Goal: Information Seeking & Learning: Learn about a topic

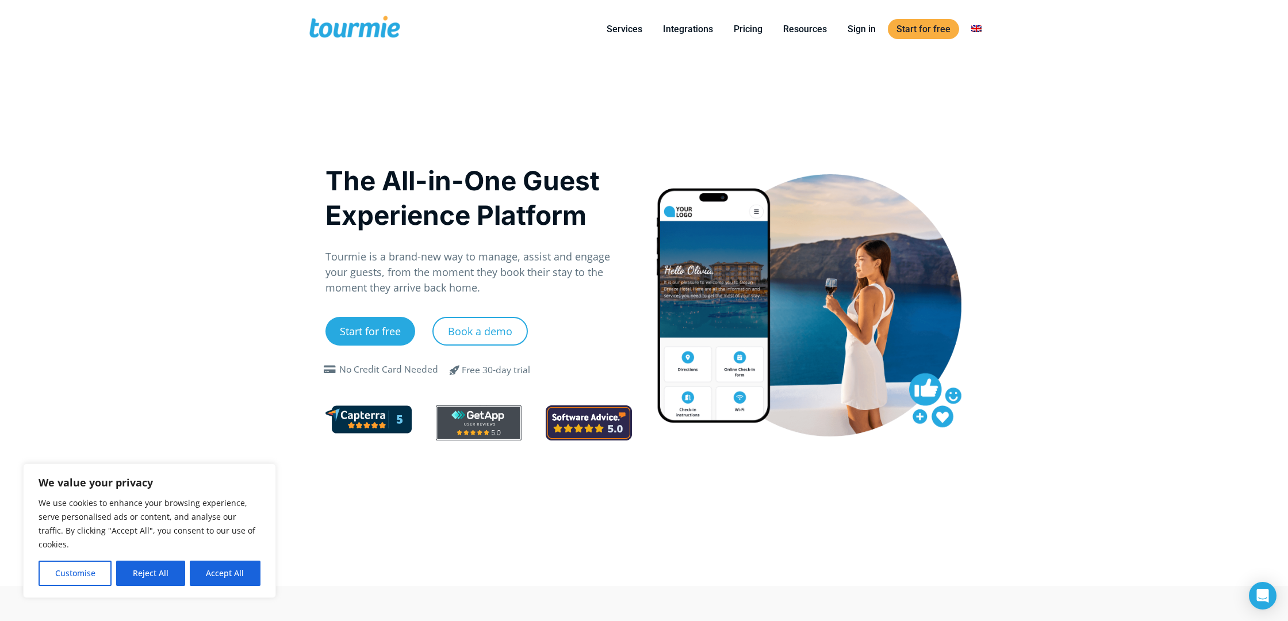
click at [227, 581] on button "Accept All" at bounding box center [225, 572] width 71 height 25
checkbox input "true"
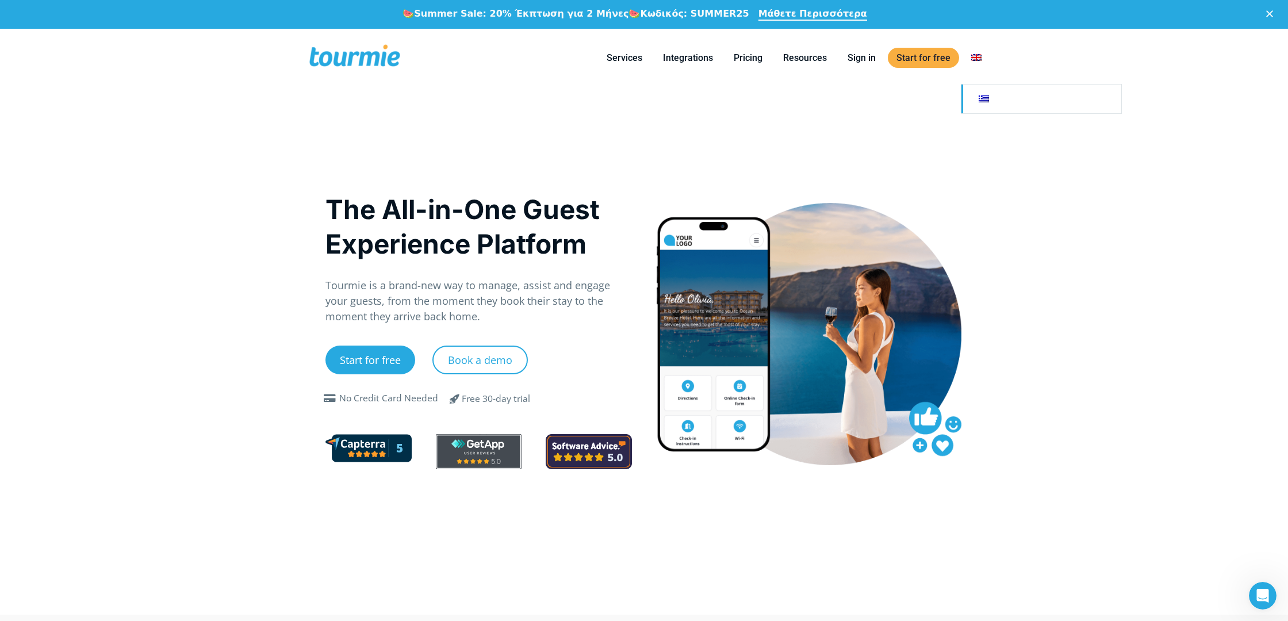
click at [989, 103] on link at bounding box center [1041, 99] width 160 height 29
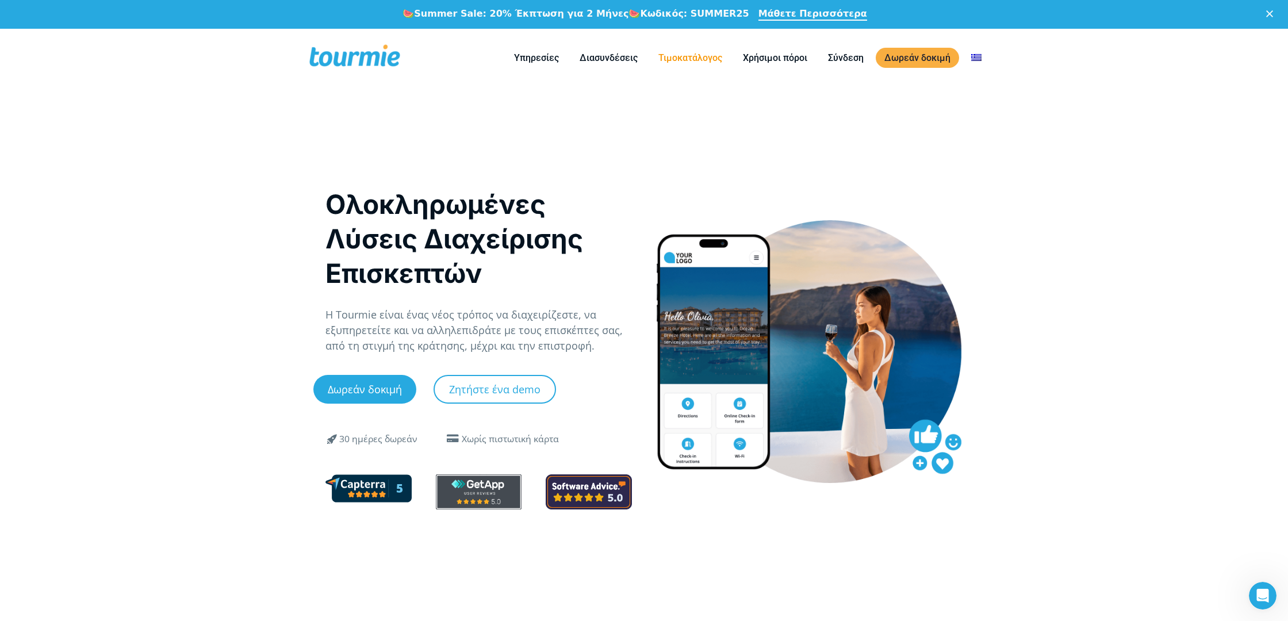
click at [696, 61] on link "Τιμοκατάλογος" at bounding box center [690, 58] width 81 height 14
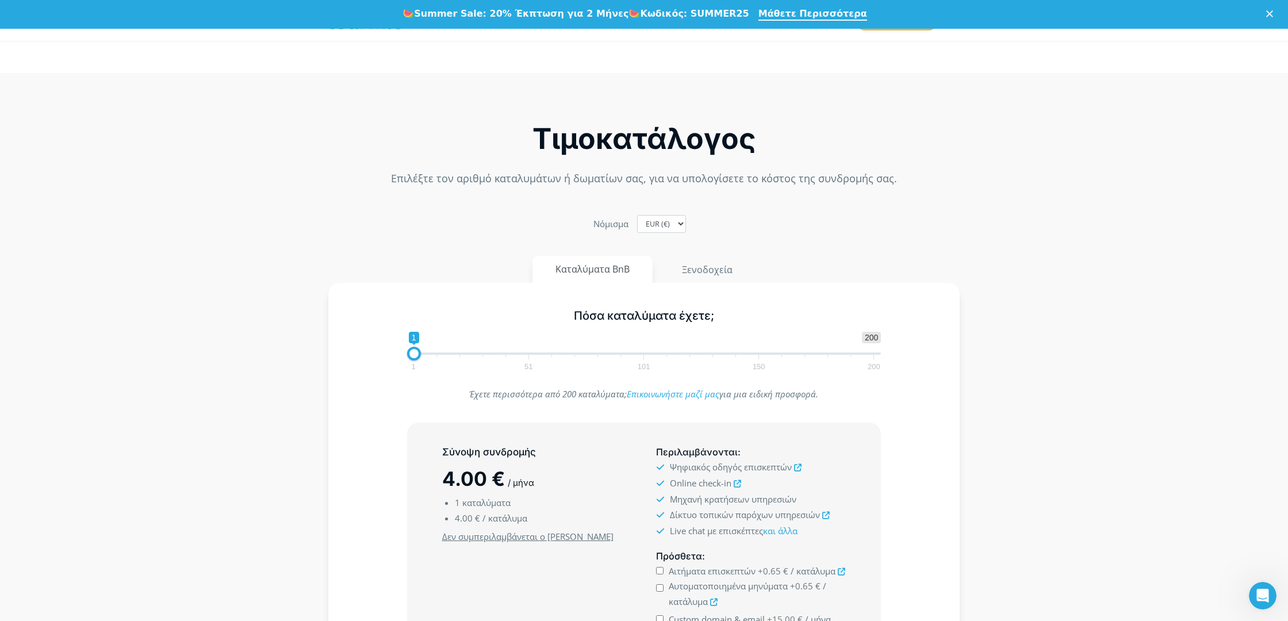
scroll to position [17, 0]
type input "4"
drag, startPoint x: 413, startPoint y: 352, endPoint x: 421, endPoint y: 352, distance: 8.1
click at [421, 352] on span at bounding box center [421, 350] width 14 height 14
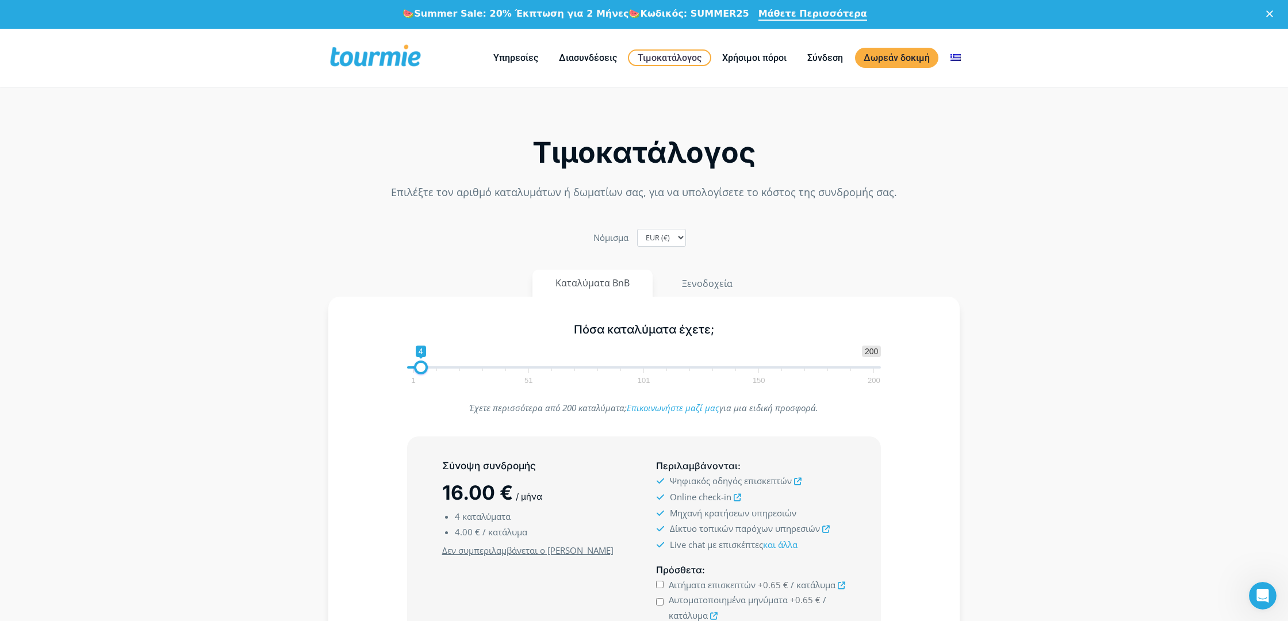
scroll to position [0, 0]
click at [950, 277] on ul "Καταλύματα BnB Ξενοδοχεία" at bounding box center [644, 283] width 638 height 27
click at [730, 282] on button "Ξενοδοχεία" at bounding box center [707, 284] width 98 height 28
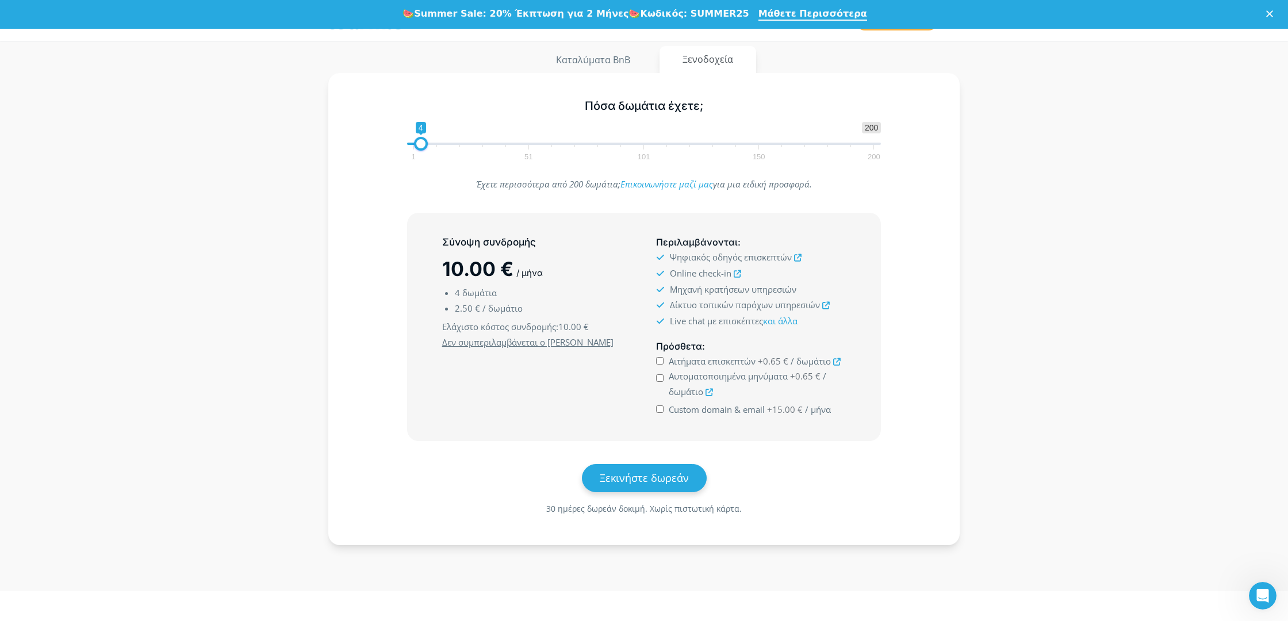
scroll to position [225, 0]
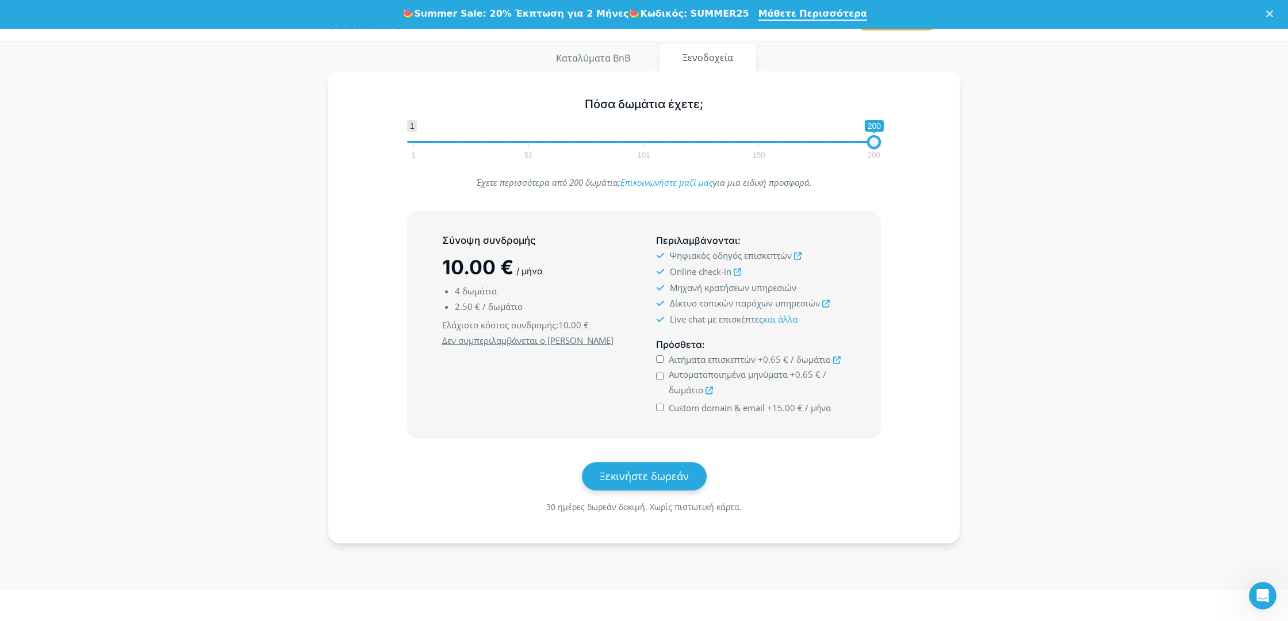
drag, startPoint x: 418, startPoint y: 147, endPoint x: 877, endPoint y: 171, distance: 459.3
click at [877, 171] on div "Πόσα δωμάτια έχετε; 1 200 0 0 200 1 51 101 150 200 200 Έχετε περισσότερα από 20…" at bounding box center [643, 307] width 631 height 472
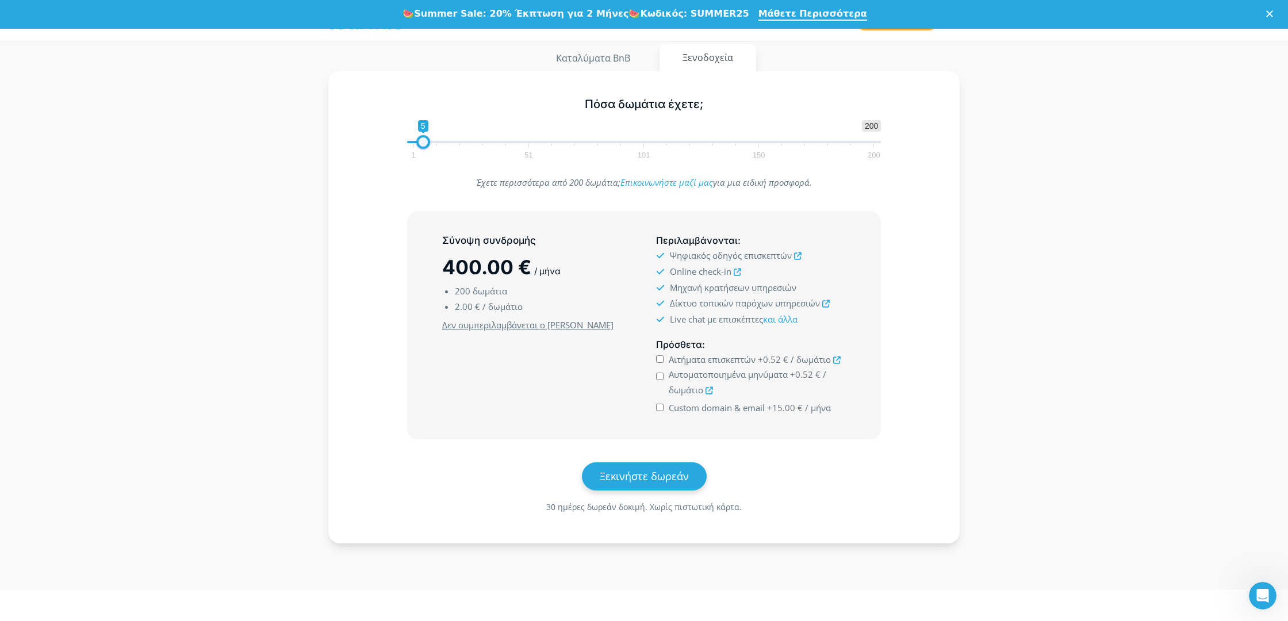
type input "4"
drag, startPoint x: 877, startPoint y: 147, endPoint x: 424, endPoint y: 162, distance: 453.2
click at [424, 162] on div "Πόσα δωμάτια έχετε; 1 200 0 0 4 1 51 101 150 200 4" at bounding box center [644, 126] width 498 height 75
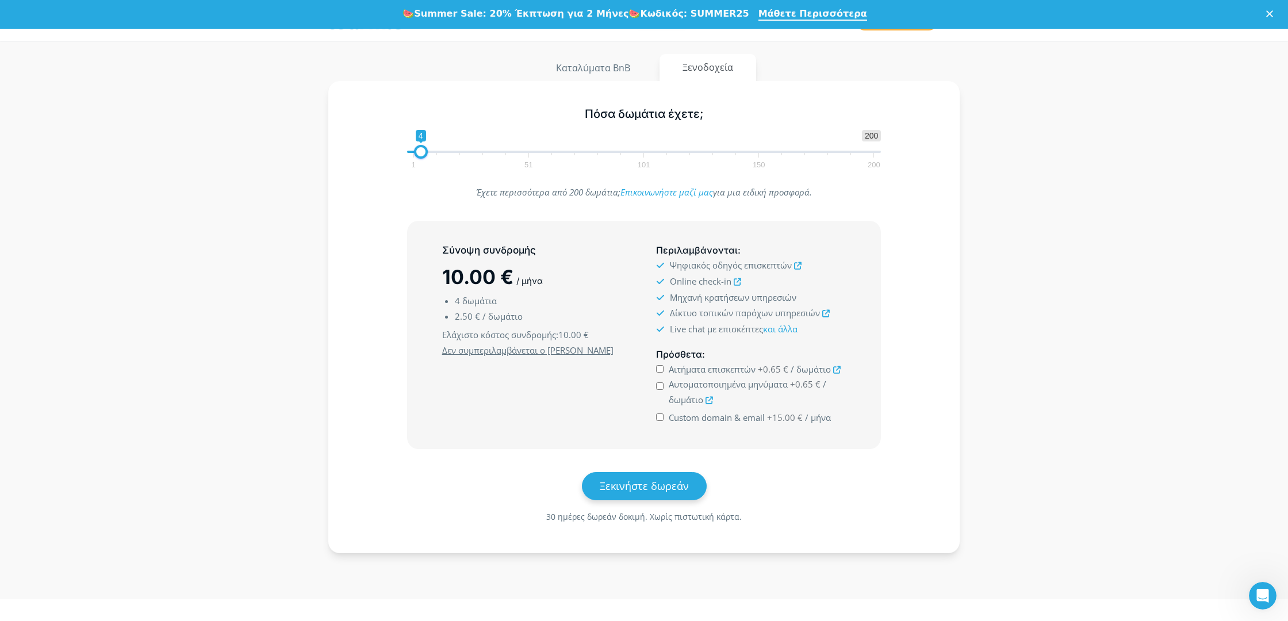
scroll to position [214, 0]
click at [661, 367] on input "Αιτήματα επισκεπτών +0.65 € / δωμάτιο" at bounding box center [659, 369] width 7 height 7
checkbox input "true"
click at [659, 387] on input "Αυτοματοποιημένα μηνύματα +0.65 € / δωμάτιο" at bounding box center [659, 386] width 7 height 7
checkbox input "true"
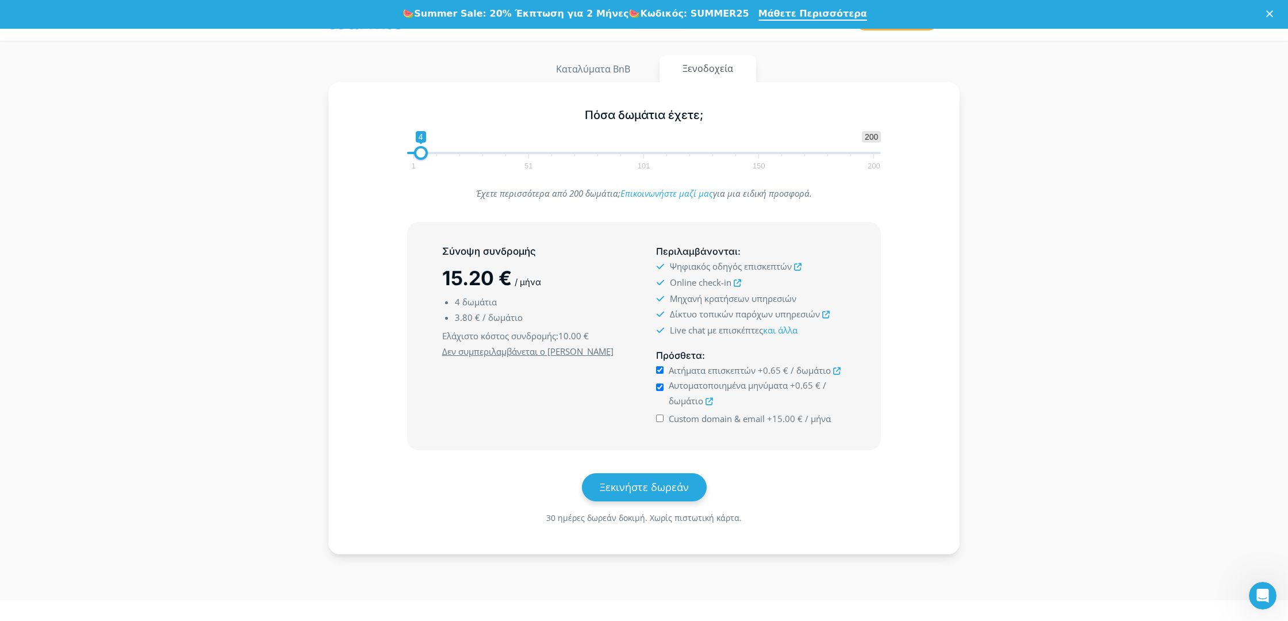
click at [658, 413] on div "Custom domain & email +15.00 € / μήνα" at bounding box center [751, 419] width 190 height 16
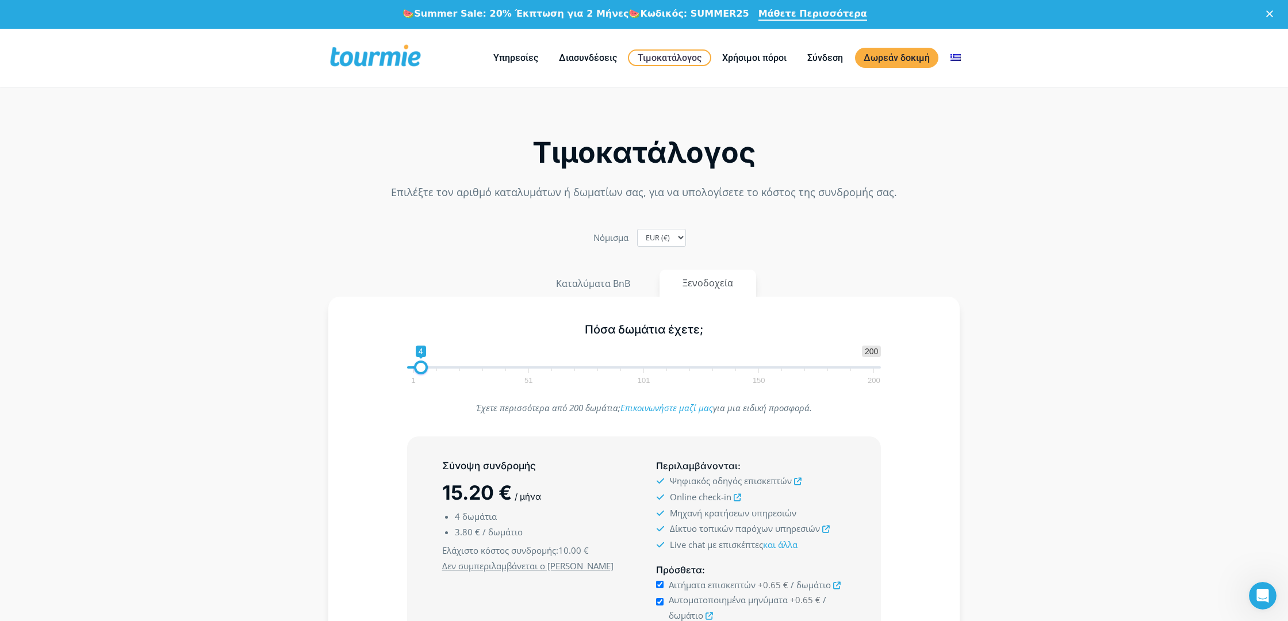
scroll to position [0, 0]
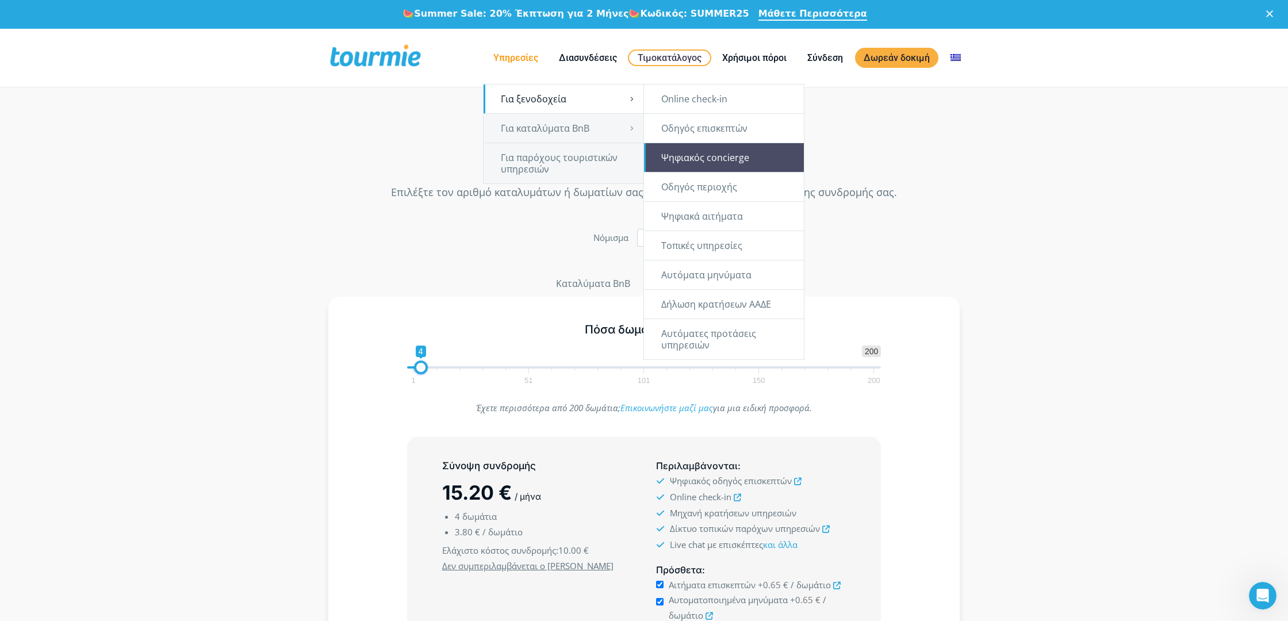
click at [708, 162] on link "Ψηφιακός concierge" at bounding box center [724, 157] width 160 height 29
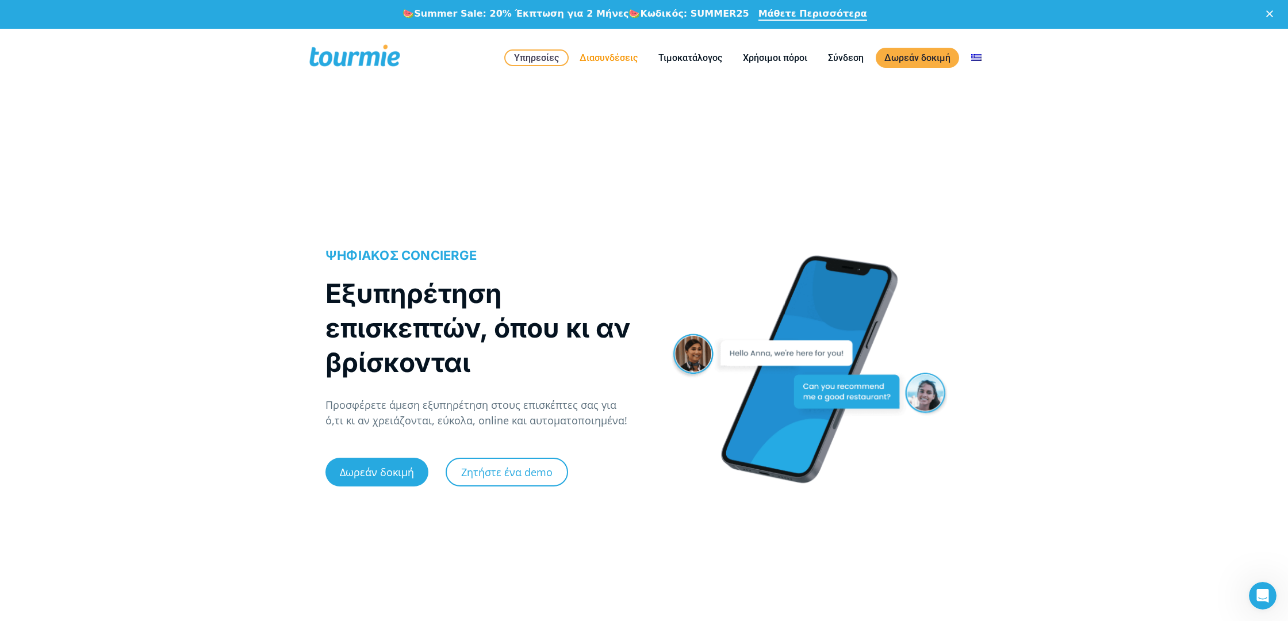
click at [610, 61] on link "Διασυνδέσεις" at bounding box center [608, 58] width 75 height 14
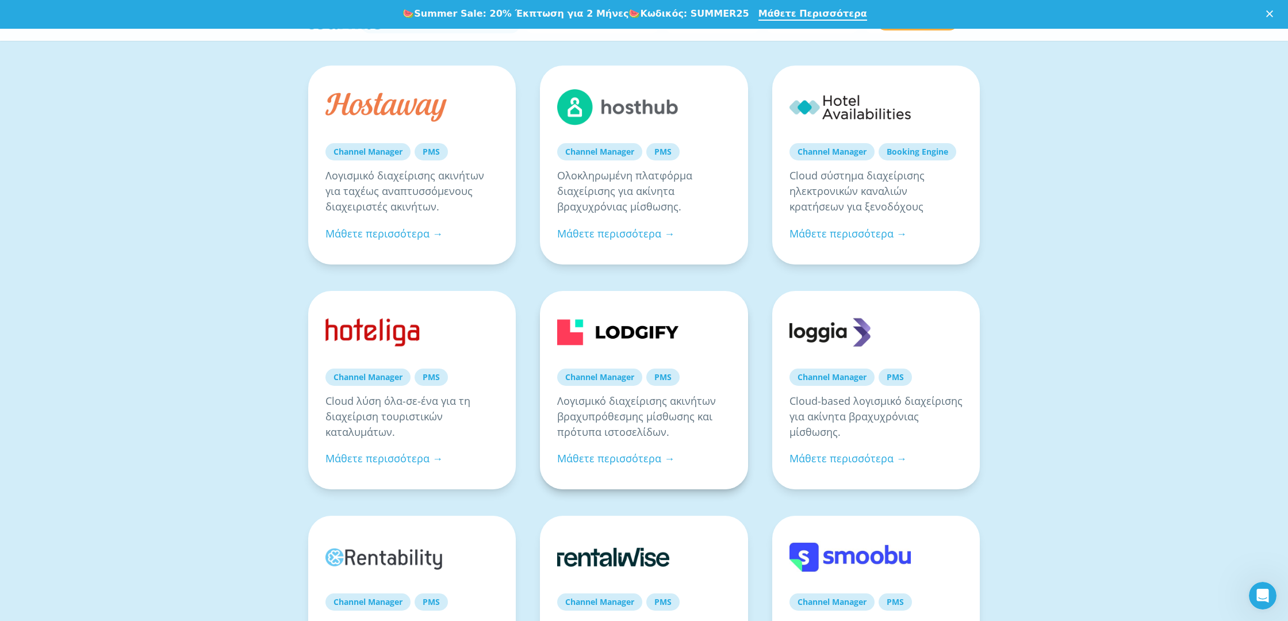
scroll to position [255, 0]
click at [653, 328] on link at bounding box center [617, 331] width 121 height 48
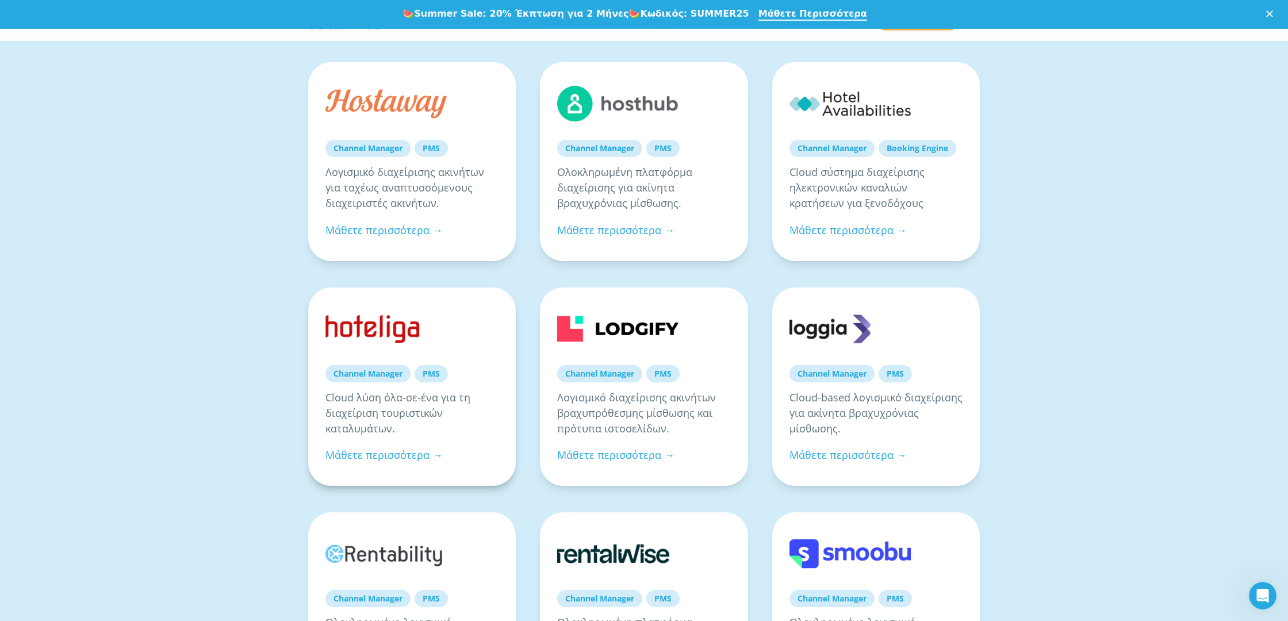
click at [413, 335] on link at bounding box center [385, 329] width 121 height 48
click at [851, 455] on link "Μάθετε περισσότερα →" at bounding box center [847, 455] width 117 height 14
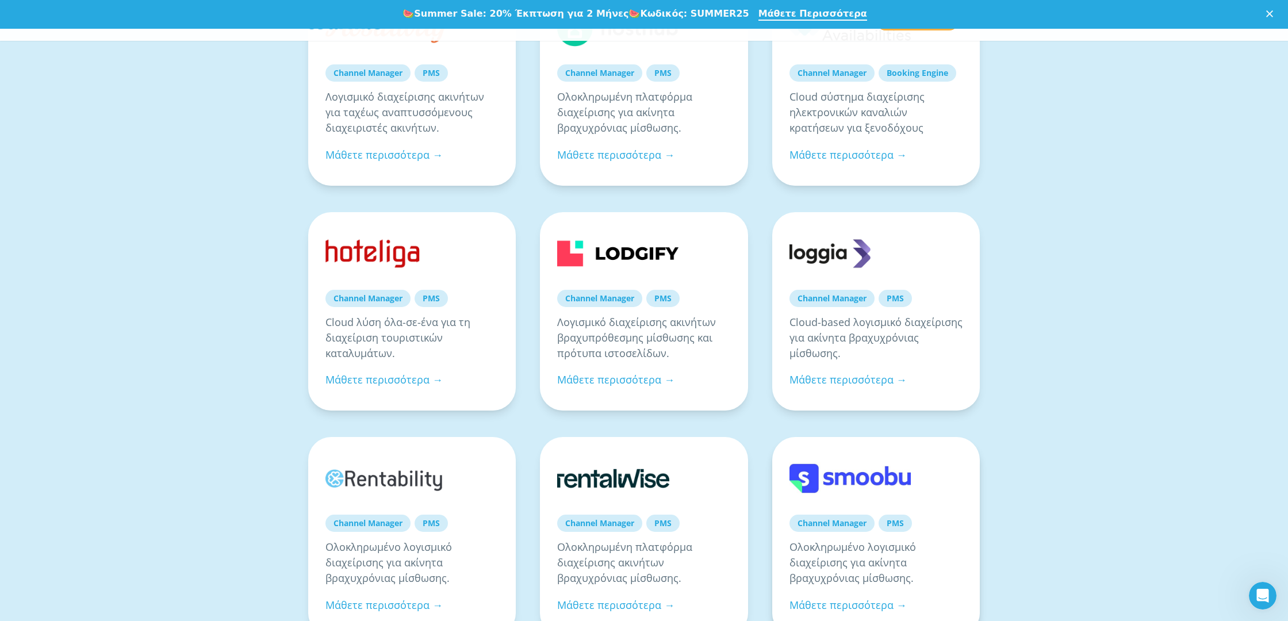
scroll to position [336, 0]
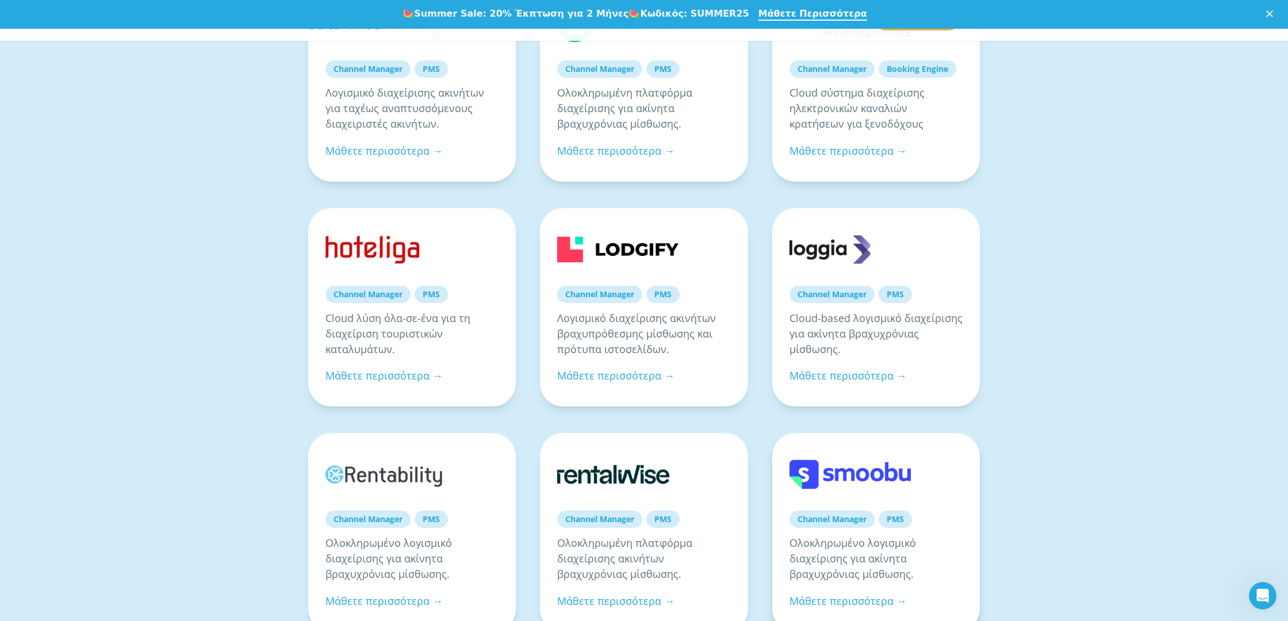
click at [849, 475] on link at bounding box center [849, 474] width 121 height 48
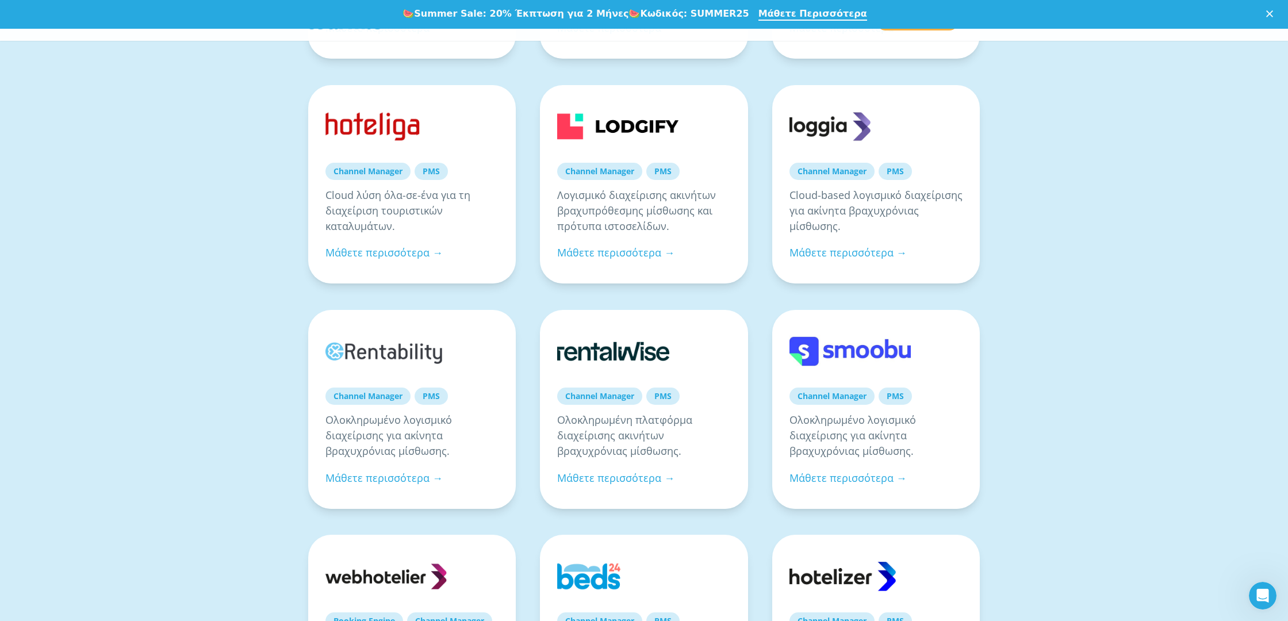
scroll to position [462, 0]
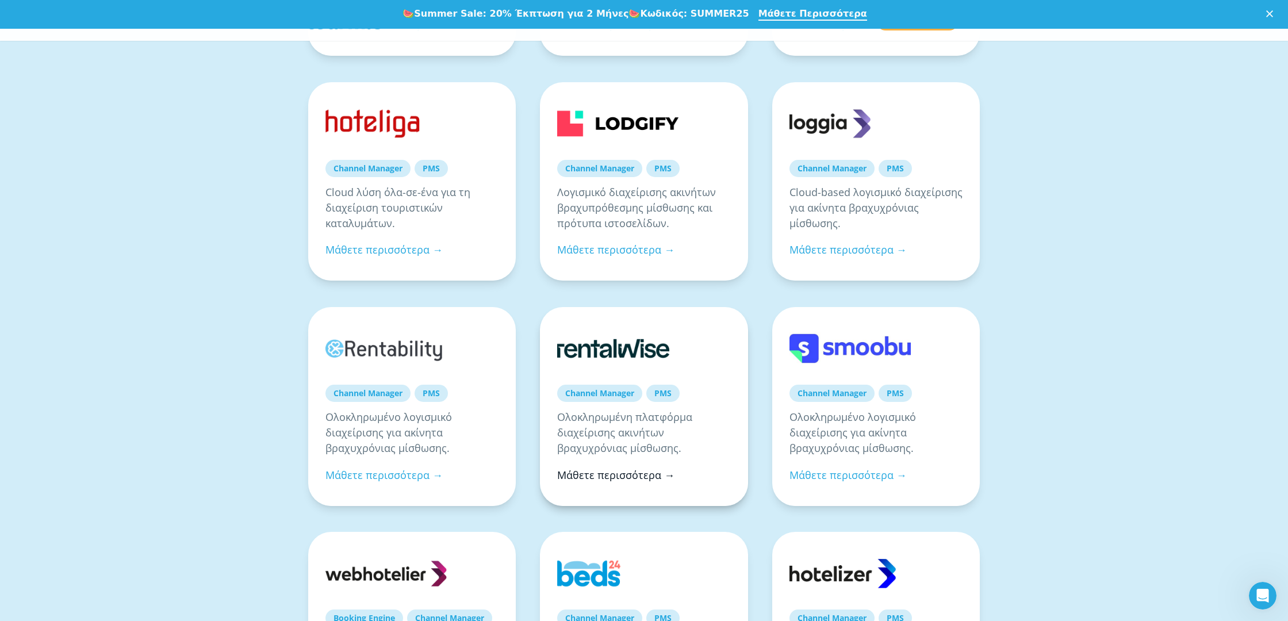
click at [634, 474] on link "Μάθετε περισσότερα →" at bounding box center [615, 475] width 117 height 14
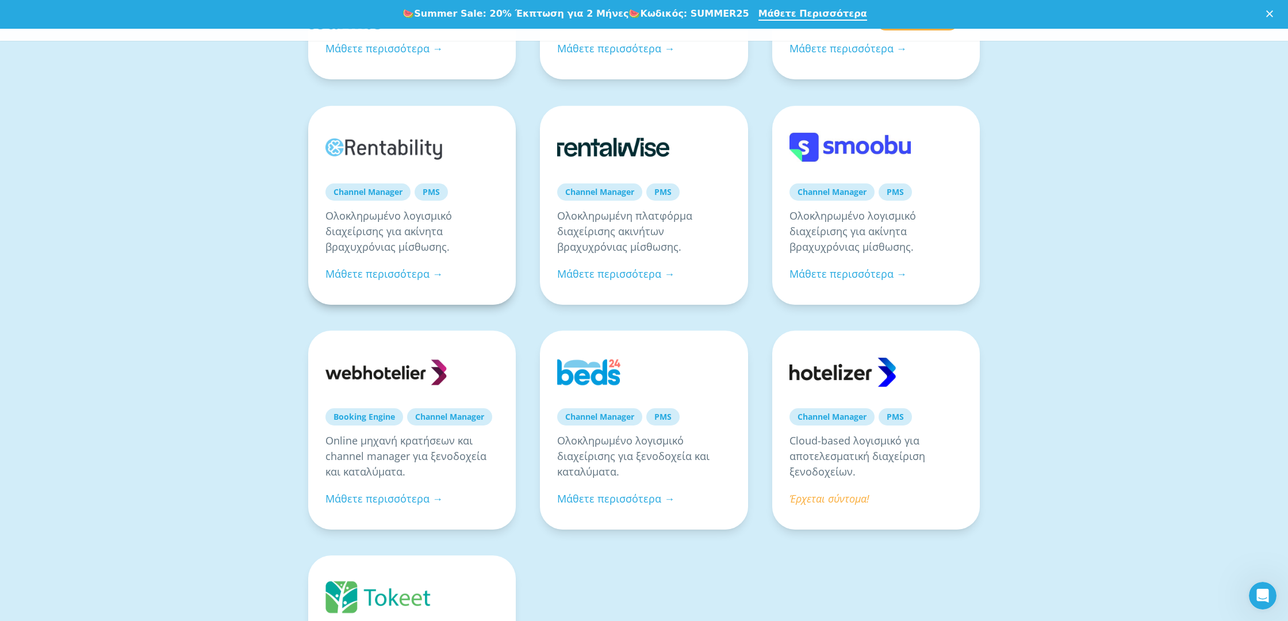
click at [378, 254] on p "Ολοκληρωμένο λογισμικό διαχείρισης για ακίνητα βραχυχρόνιας μίσθωσης." at bounding box center [411, 231] width 173 height 47
click at [376, 279] on link "Μάθετε περισσότερα →" at bounding box center [383, 274] width 117 height 14
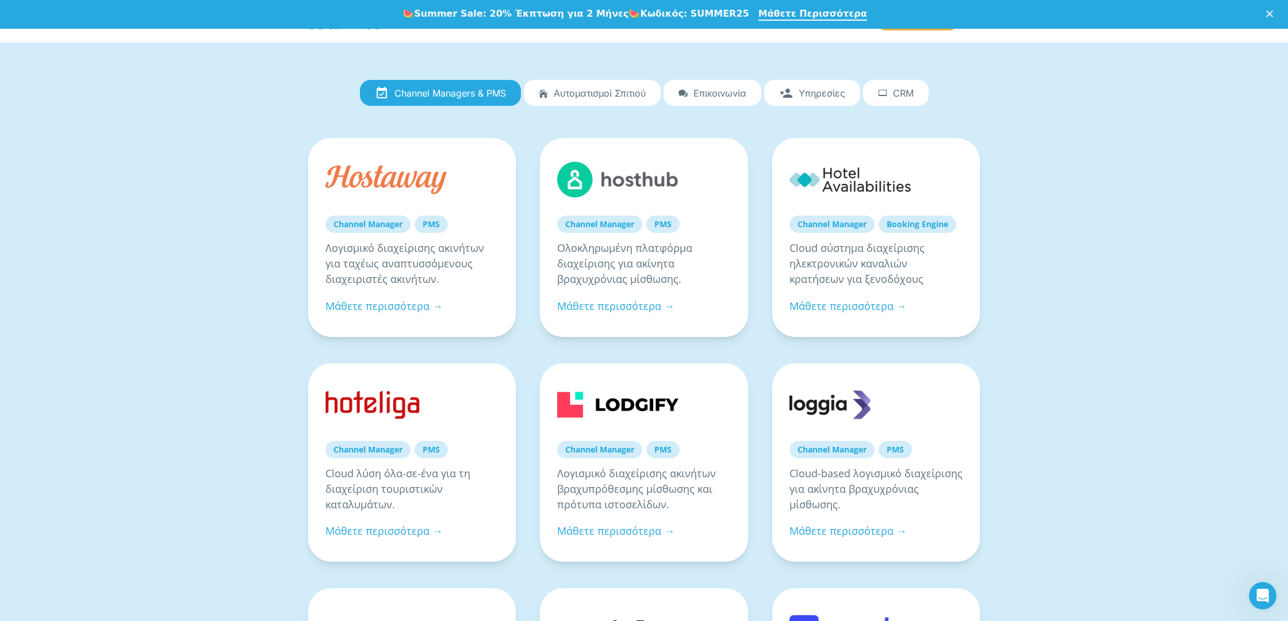
scroll to position [152, 0]
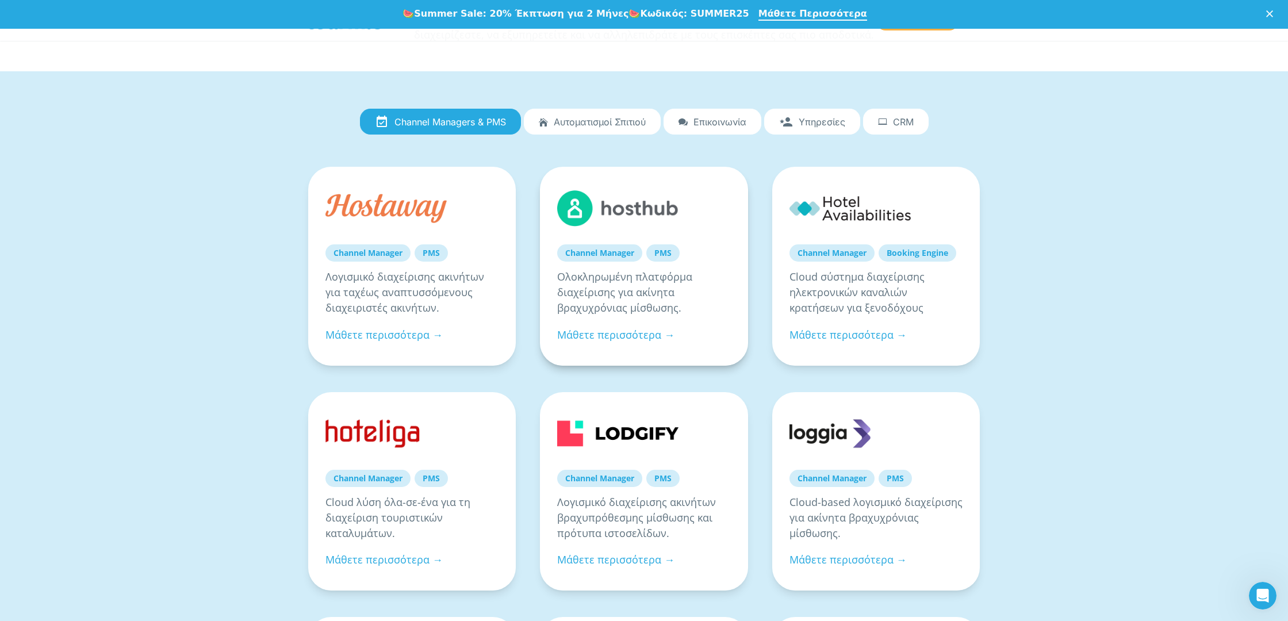
click at [627, 212] on link at bounding box center [617, 208] width 121 height 48
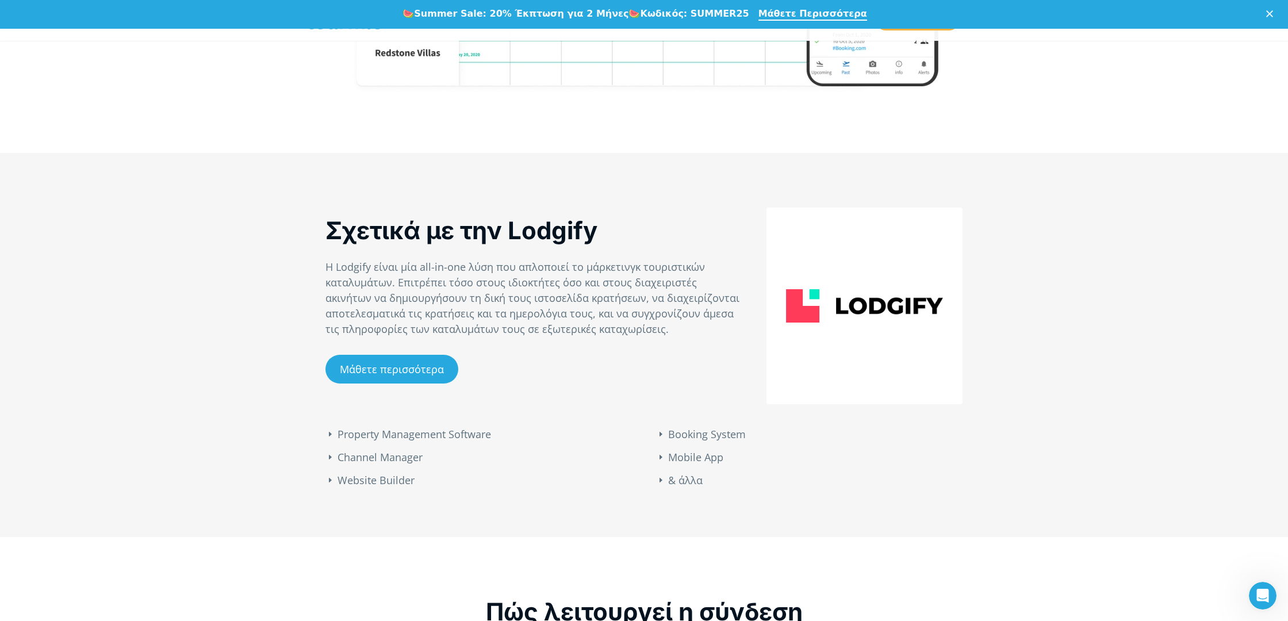
drag, startPoint x: 427, startPoint y: 384, endPoint x: 429, endPoint y: 374, distance: 10.7
click at [428, 382] on div "Μάθετε περισσότερα" at bounding box center [400, 378] width 150 height 46
click at [429, 373] on link "Μάθετε περισσότερα" at bounding box center [391, 369] width 133 height 29
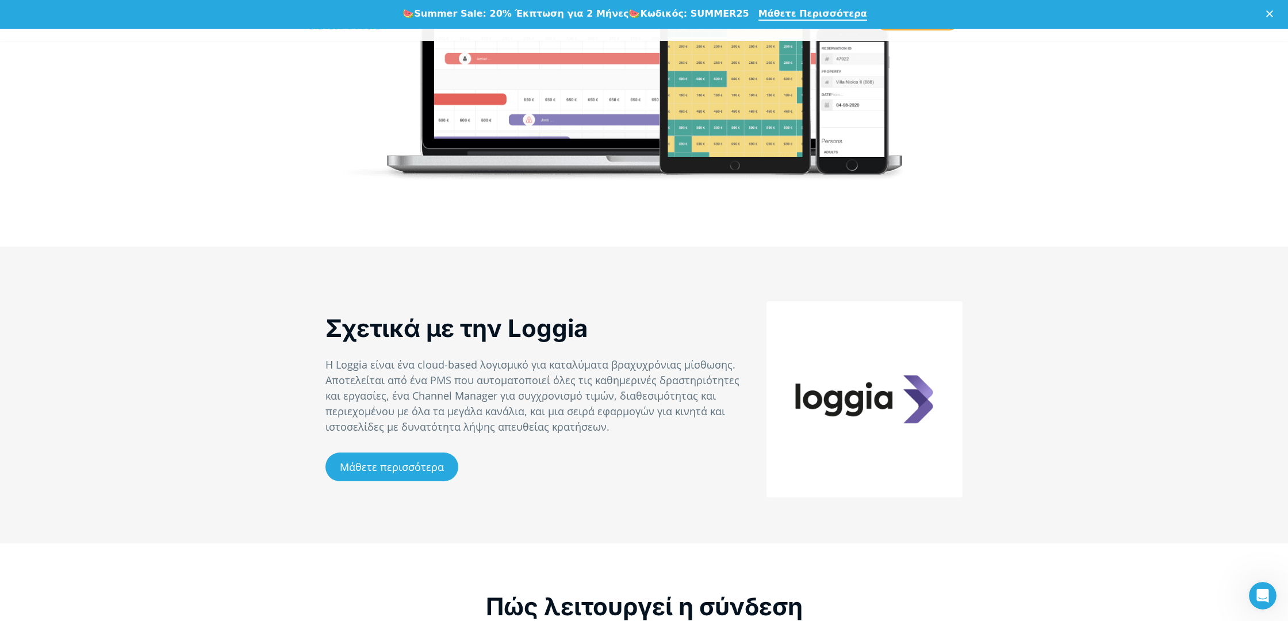
scroll to position [493, 0]
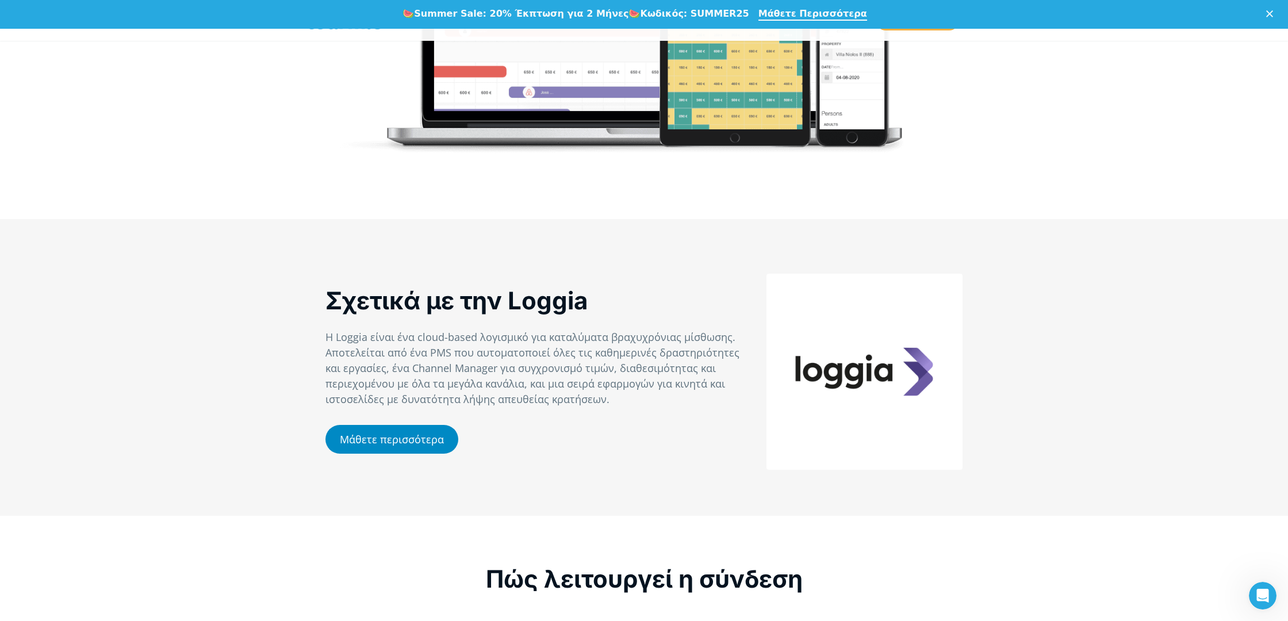
click at [410, 449] on link "Μάθετε περισσότερα" at bounding box center [391, 439] width 133 height 29
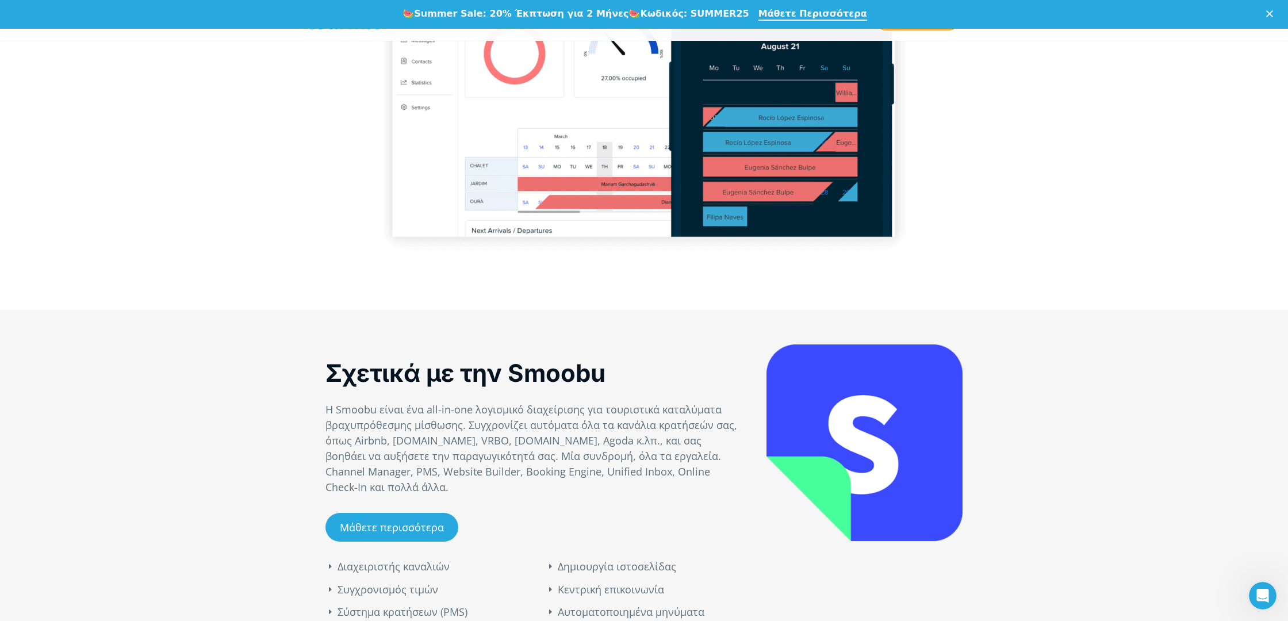
scroll to position [436, 0]
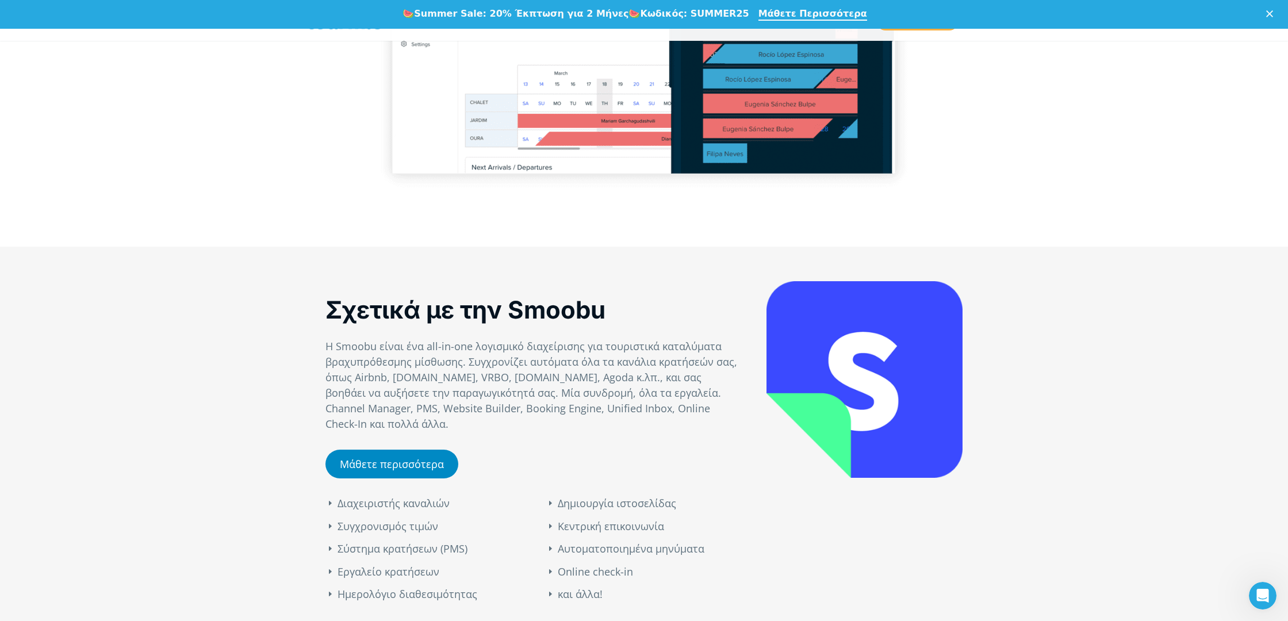
click at [372, 469] on link "Μάθετε περισσότερα" at bounding box center [391, 464] width 133 height 29
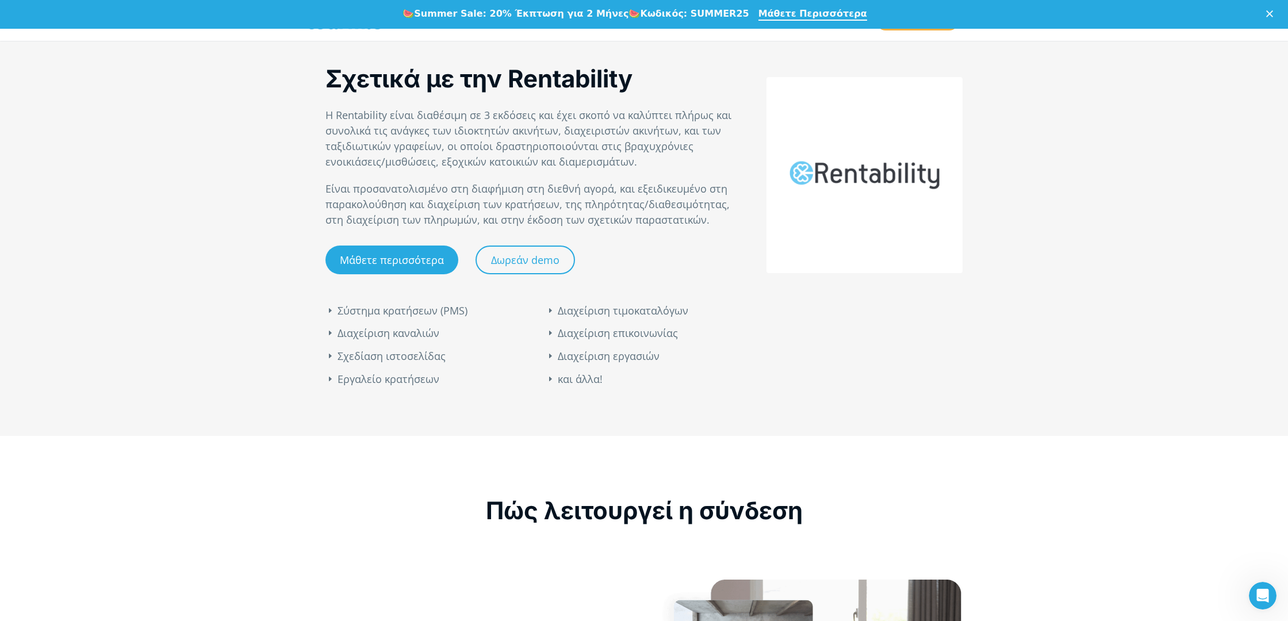
scroll to position [692, 0]
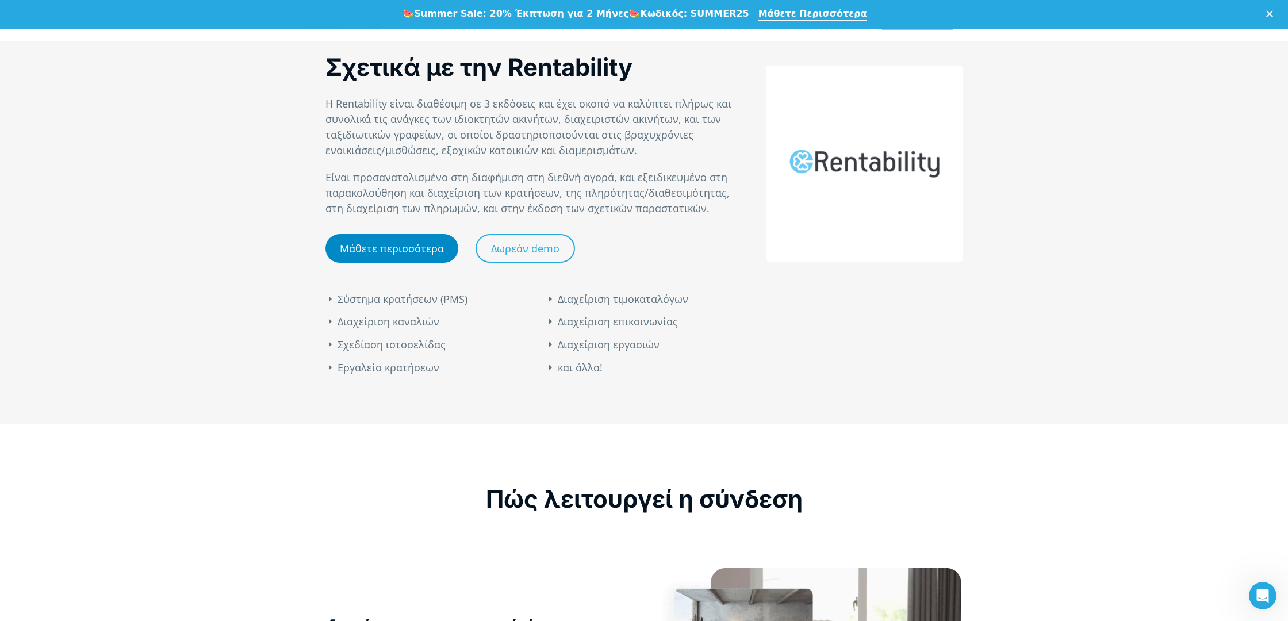
click at [379, 241] on link "Μάθετε περισσότερα" at bounding box center [391, 248] width 133 height 29
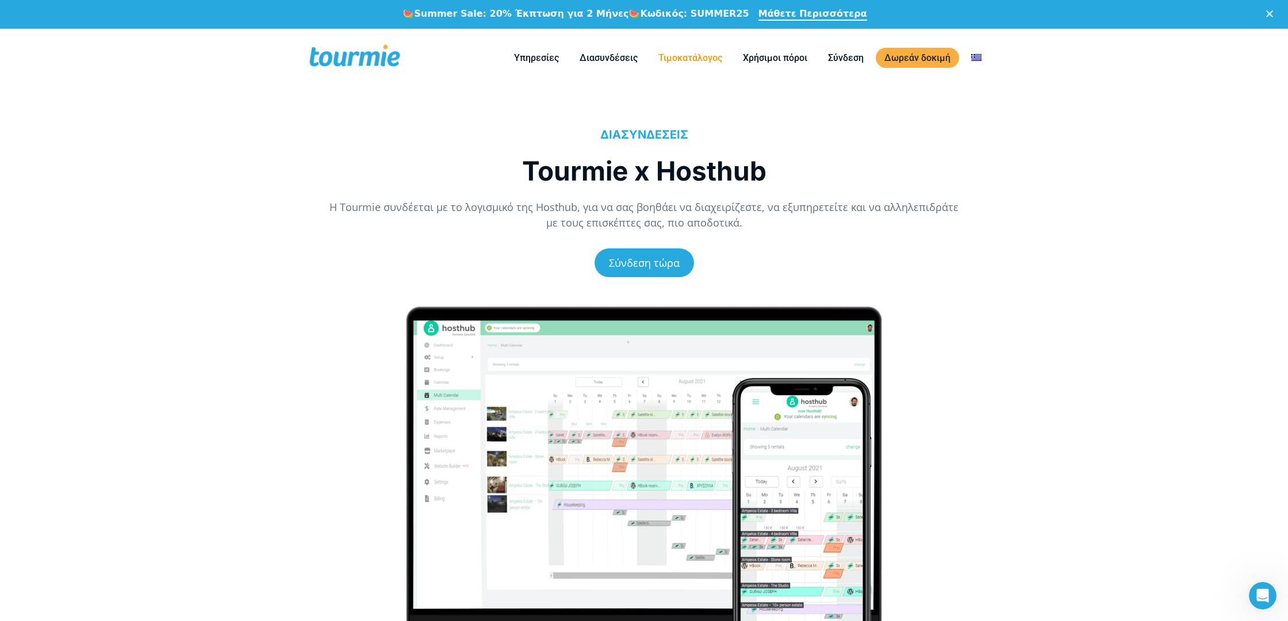
click at [690, 52] on link "Τιμοκατάλογος" at bounding box center [690, 58] width 81 height 14
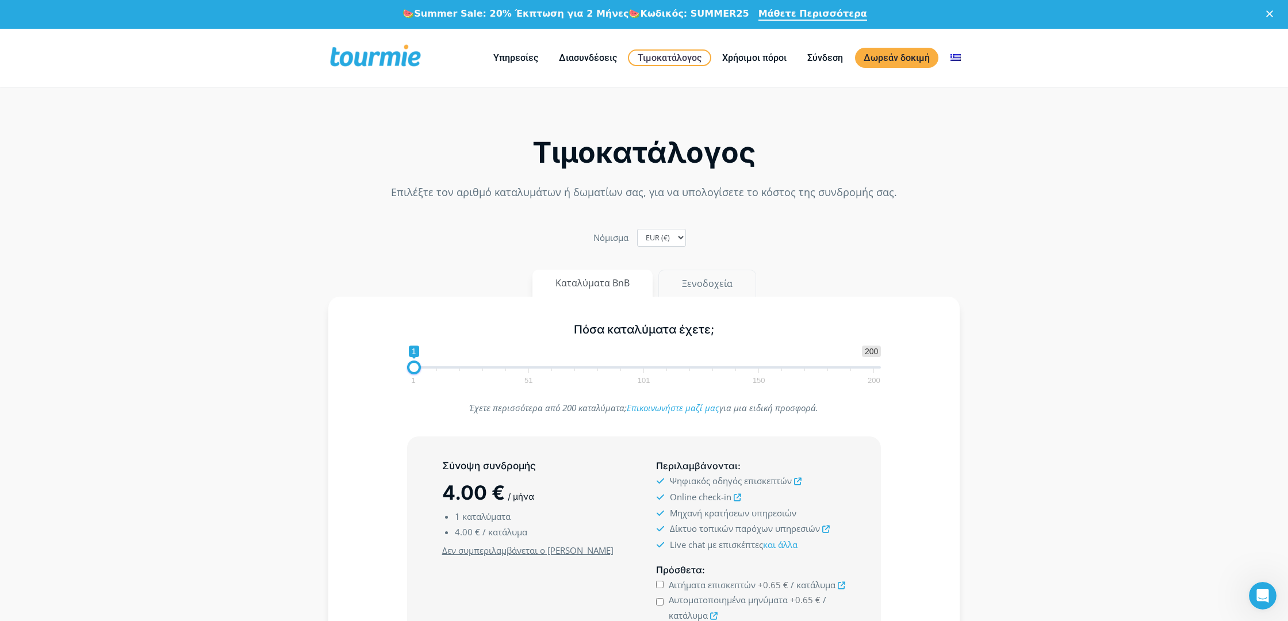
click at [681, 285] on button "Ξενοδοχεία" at bounding box center [707, 284] width 98 height 28
